Goal: Navigation & Orientation: Find specific page/section

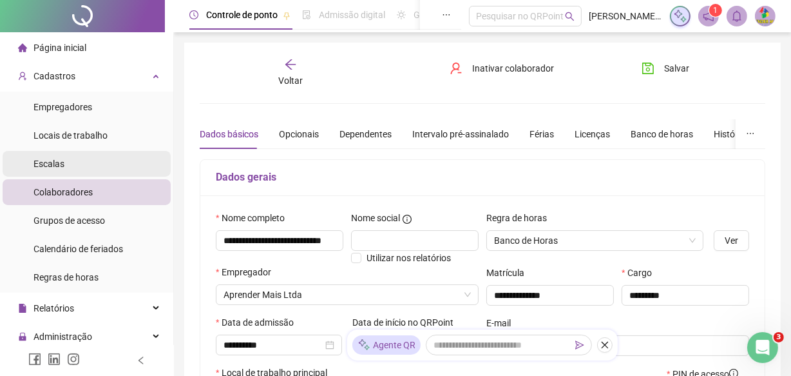
click at [71, 167] on li "Escalas" at bounding box center [87, 164] width 168 height 26
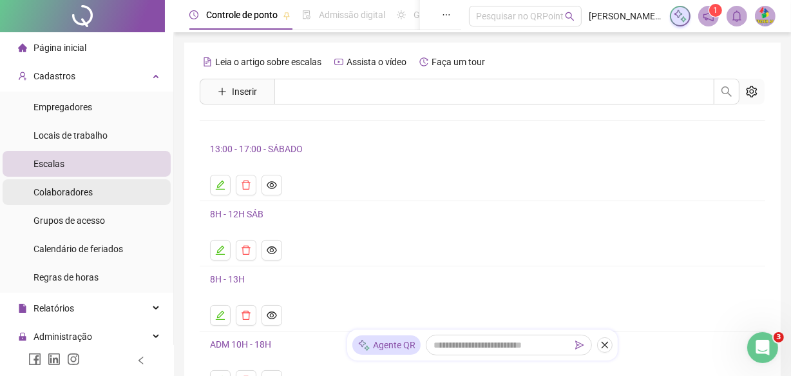
click at [53, 188] on span "Colaboradores" at bounding box center [62, 192] width 59 height 10
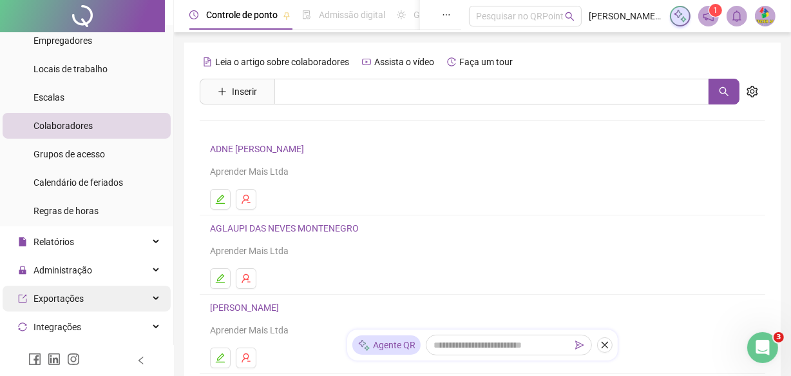
scroll to position [64, 0]
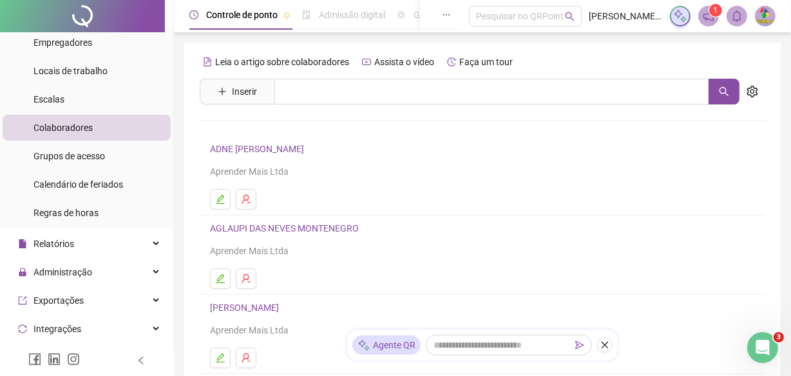
click at [121, 126] on li "Colaboradores" at bounding box center [87, 128] width 168 height 26
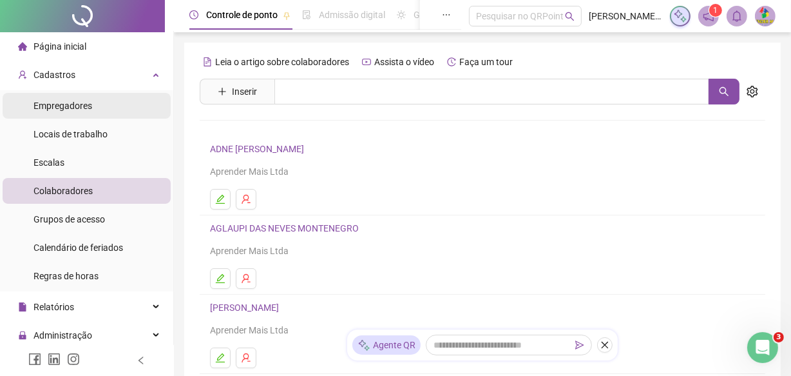
scroll to position [0, 0]
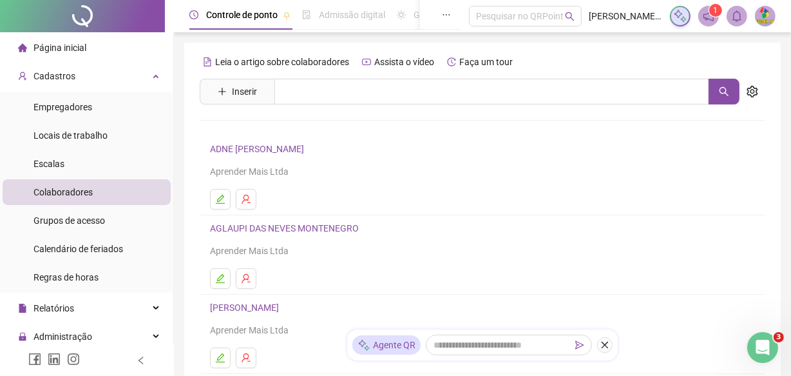
click at [79, 43] on span "Página inicial" at bounding box center [59, 48] width 53 height 10
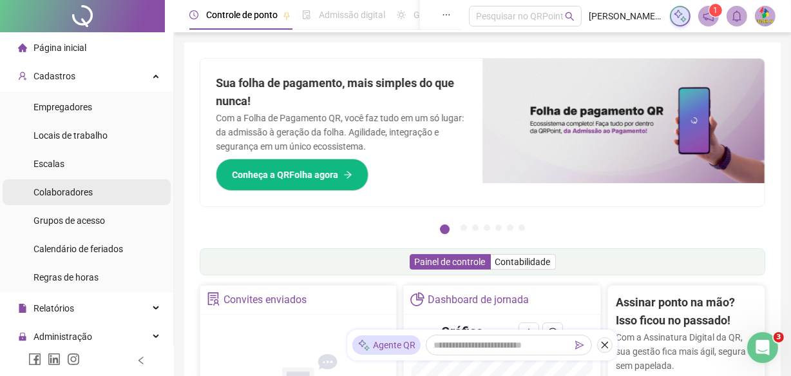
click at [81, 187] on span "Colaboradores" at bounding box center [62, 192] width 59 height 10
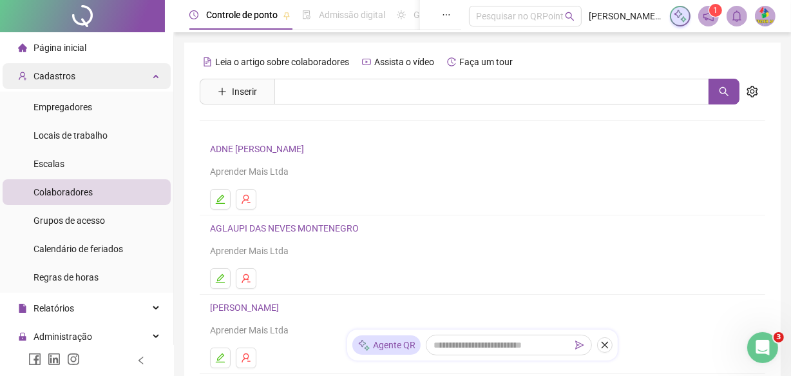
click at [131, 79] on div "Cadastros" at bounding box center [87, 76] width 168 height 26
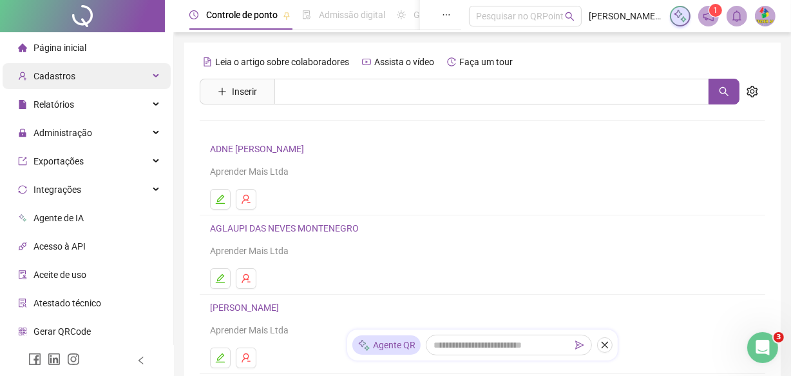
click at [121, 77] on div "Cadastros" at bounding box center [87, 76] width 168 height 26
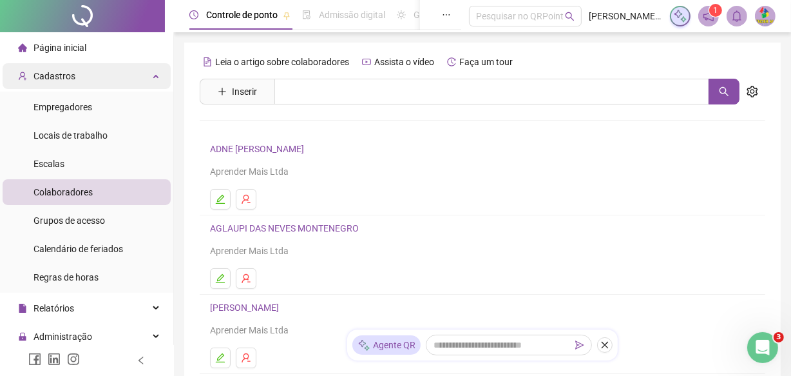
click at [121, 77] on div "Cadastros" at bounding box center [87, 76] width 168 height 26
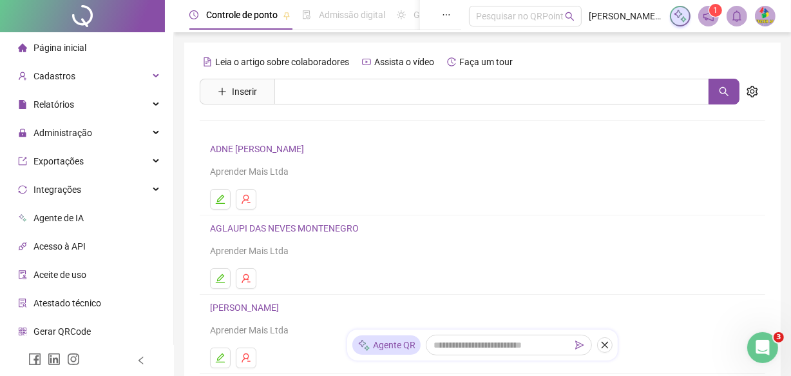
click at [90, 53] on li "Página inicial" at bounding box center [87, 48] width 168 height 26
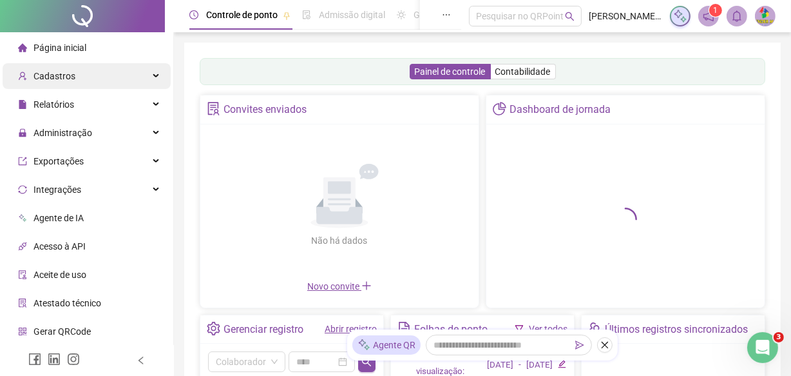
click at [73, 78] on div "Cadastros" at bounding box center [87, 76] width 168 height 26
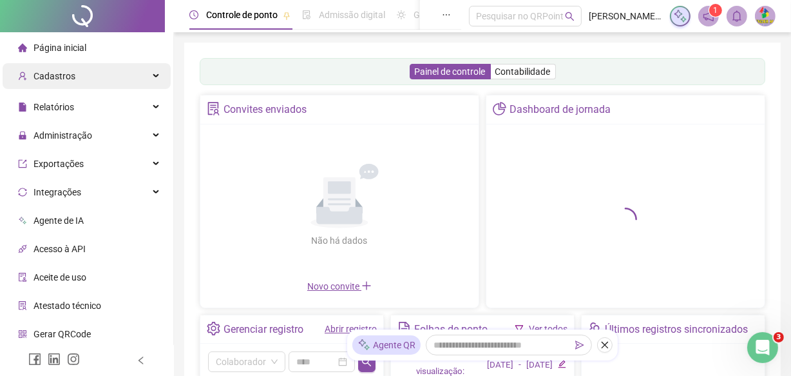
click at [146, 73] on div "Cadastros" at bounding box center [87, 76] width 168 height 26
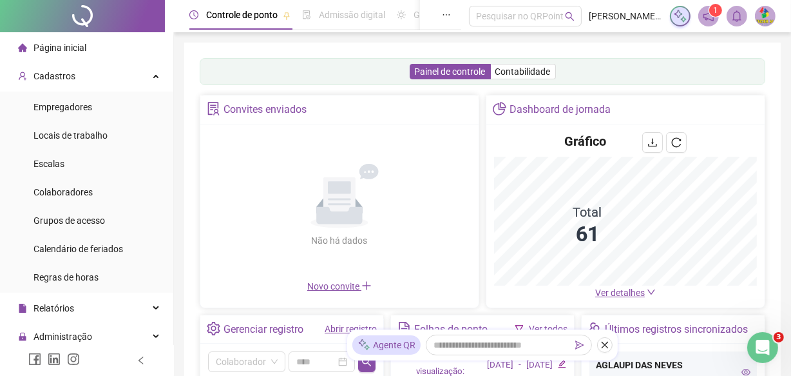
click at [70, 48] on span "Página inicial" at bounding box center [59, 48] width 53 height 10
click at [124, 81] on div "Cadastros" at bounding box center [87, 76] width 168 height 26
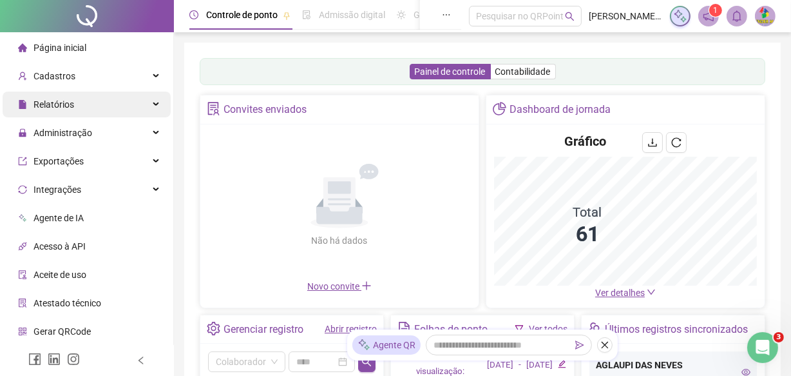
click at [142, 106] on div "Relatórios" at bounding box center [87, 104] width 168 height 26
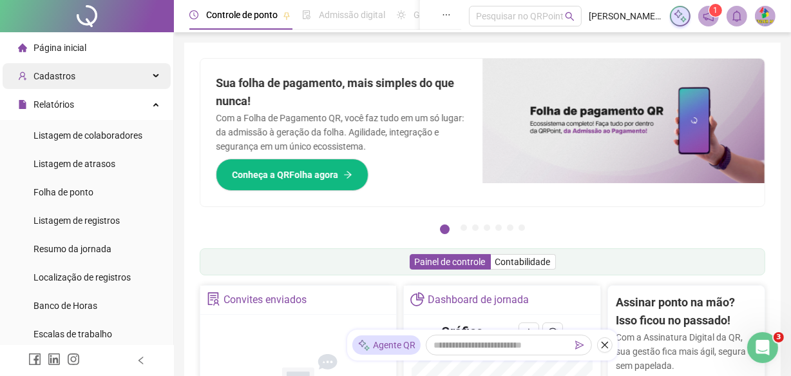
click at [98, 71] on div "Cadastros" at bounding box center [87, 76] width 168 height 26
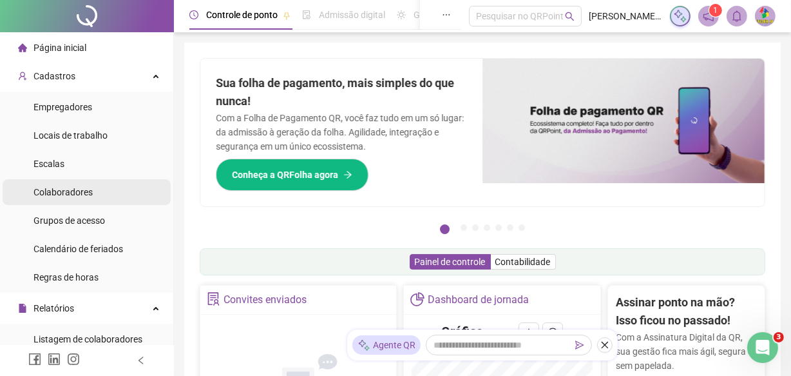
click at [91, 190] on li "Colaboradores" at bounding box center [87, 192] width 168 height 26
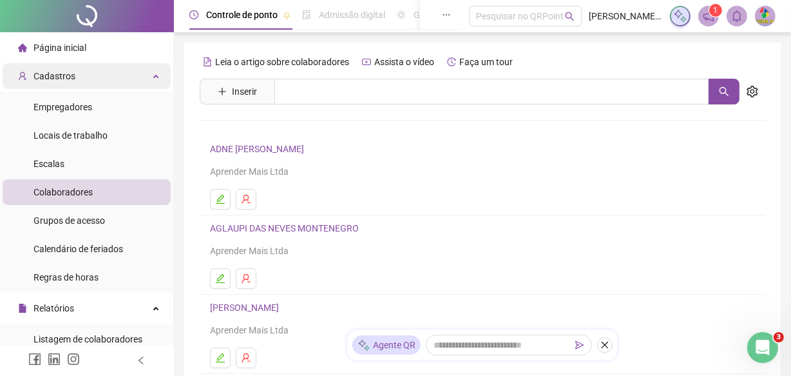
click at [150, 78] on div "Cadastros" at bounding box center [87, 76] width 168 height 26
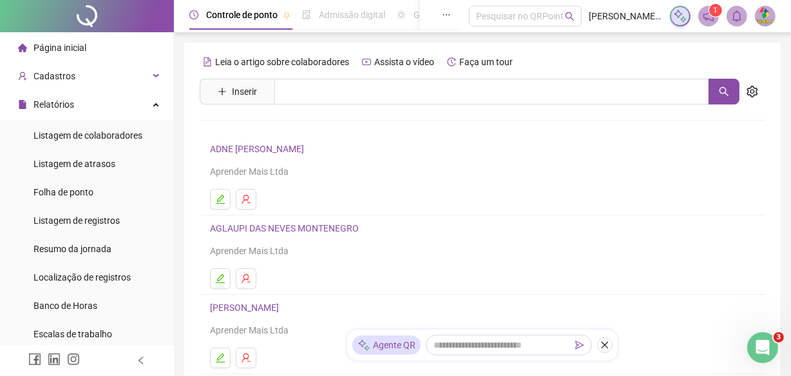
click at [58, 52] on span "Página inicial" at bounding box center [59, 48] width 53 height 10
